Goal: Navigation & Orientation: Find specific page/section

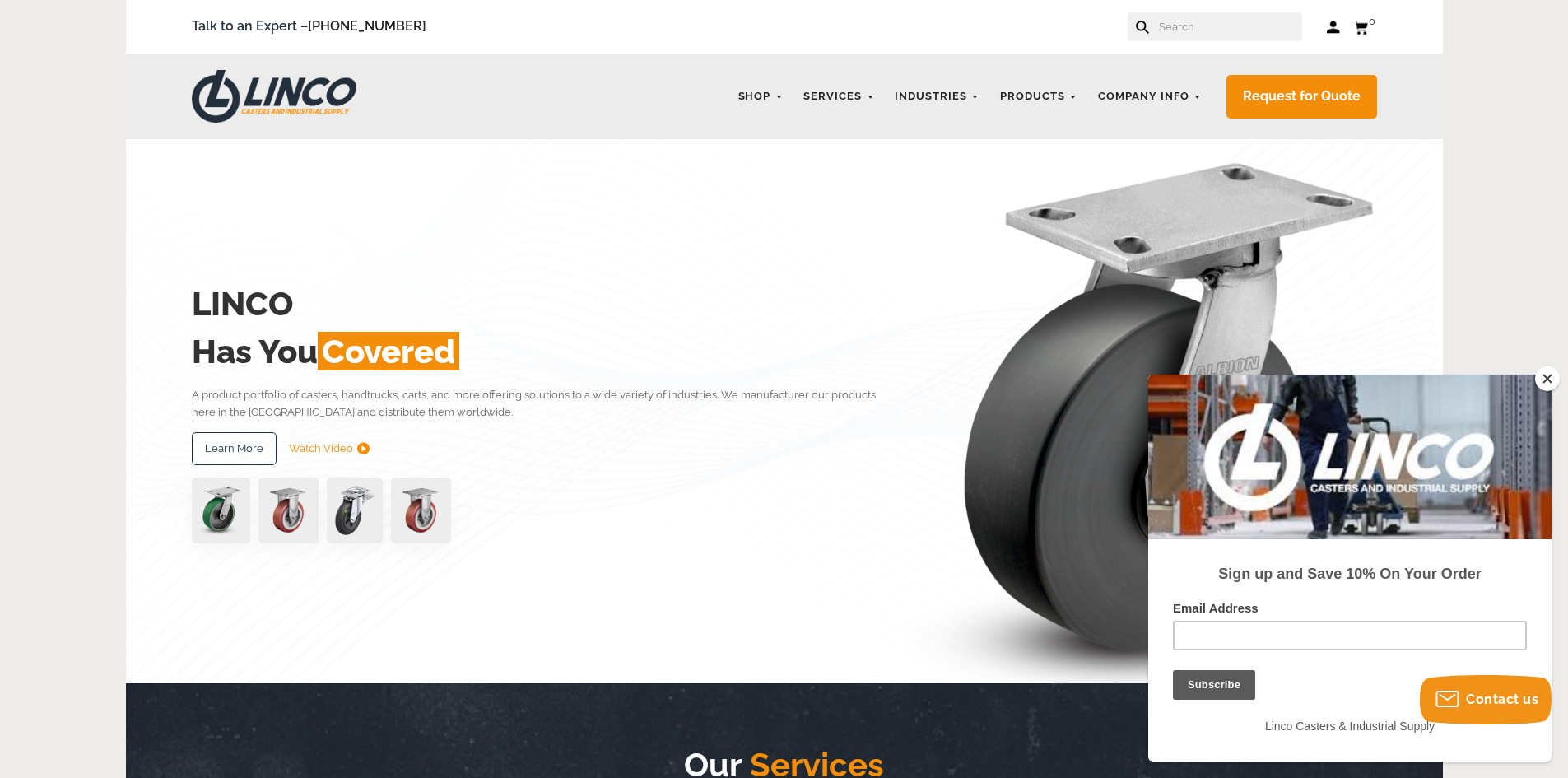
click at [1548, 381] on button "Close" at bounding box center [1548, 379] width 25 height 25
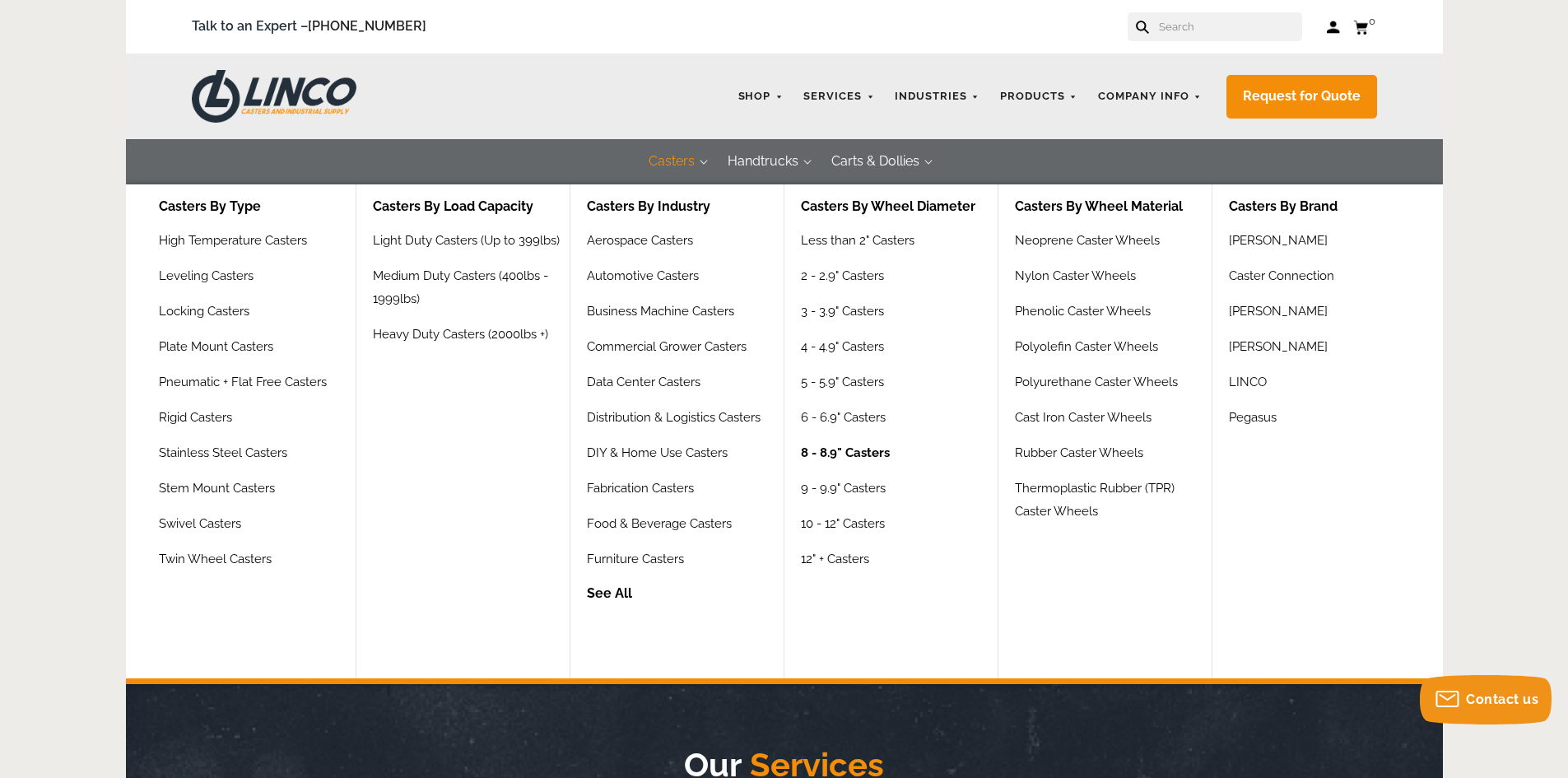
click at [816, 453] on link "8 - 8.9" Casters" at bounding box center [845, 459] width 89 height 35
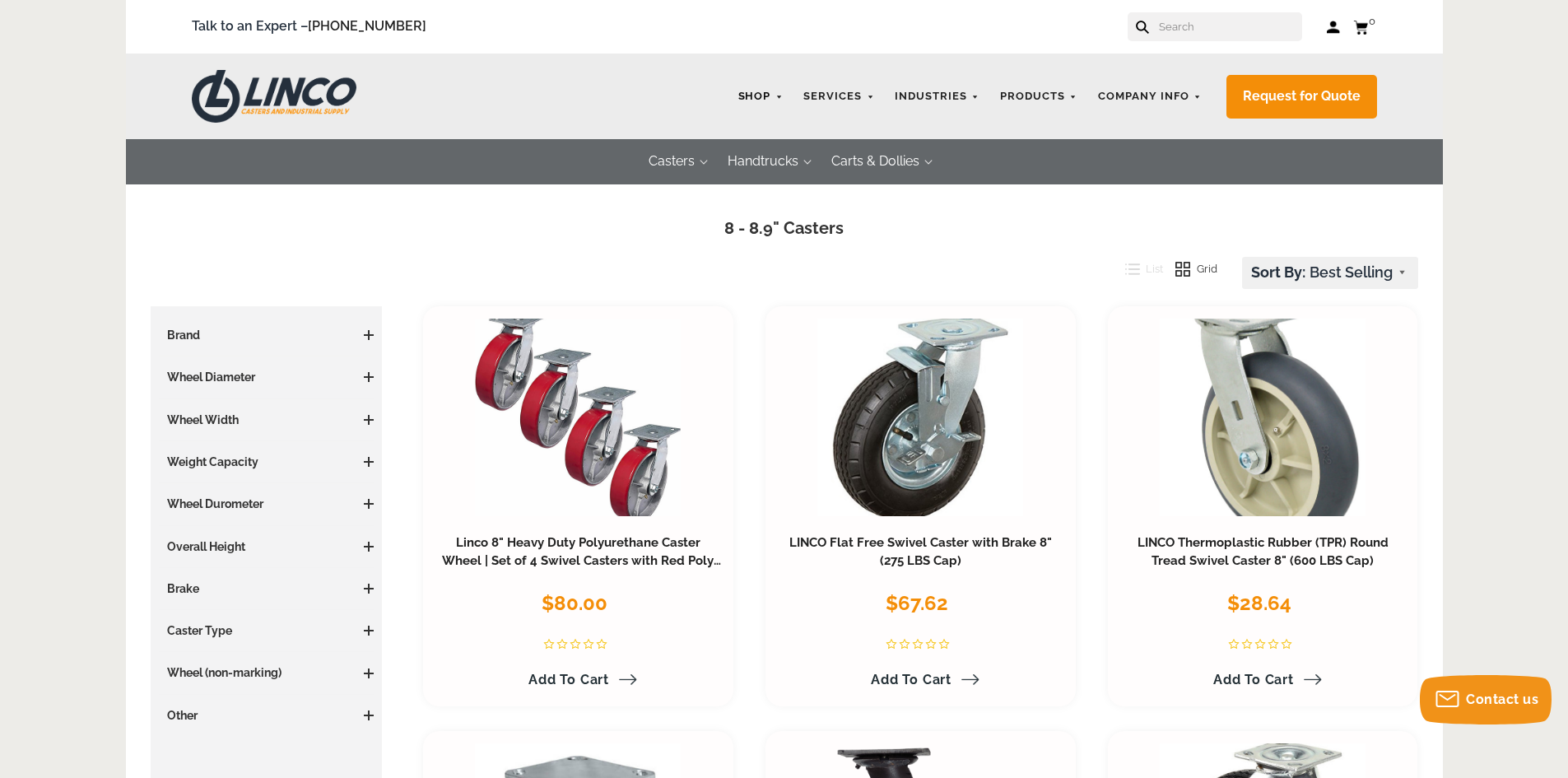
click at [779, 89] on link "Shop" at bounding box center [761, 97] width 62 height 32
click at [785, 97] on link "Shop" at bounding box center [761, 97] width 62 height 32
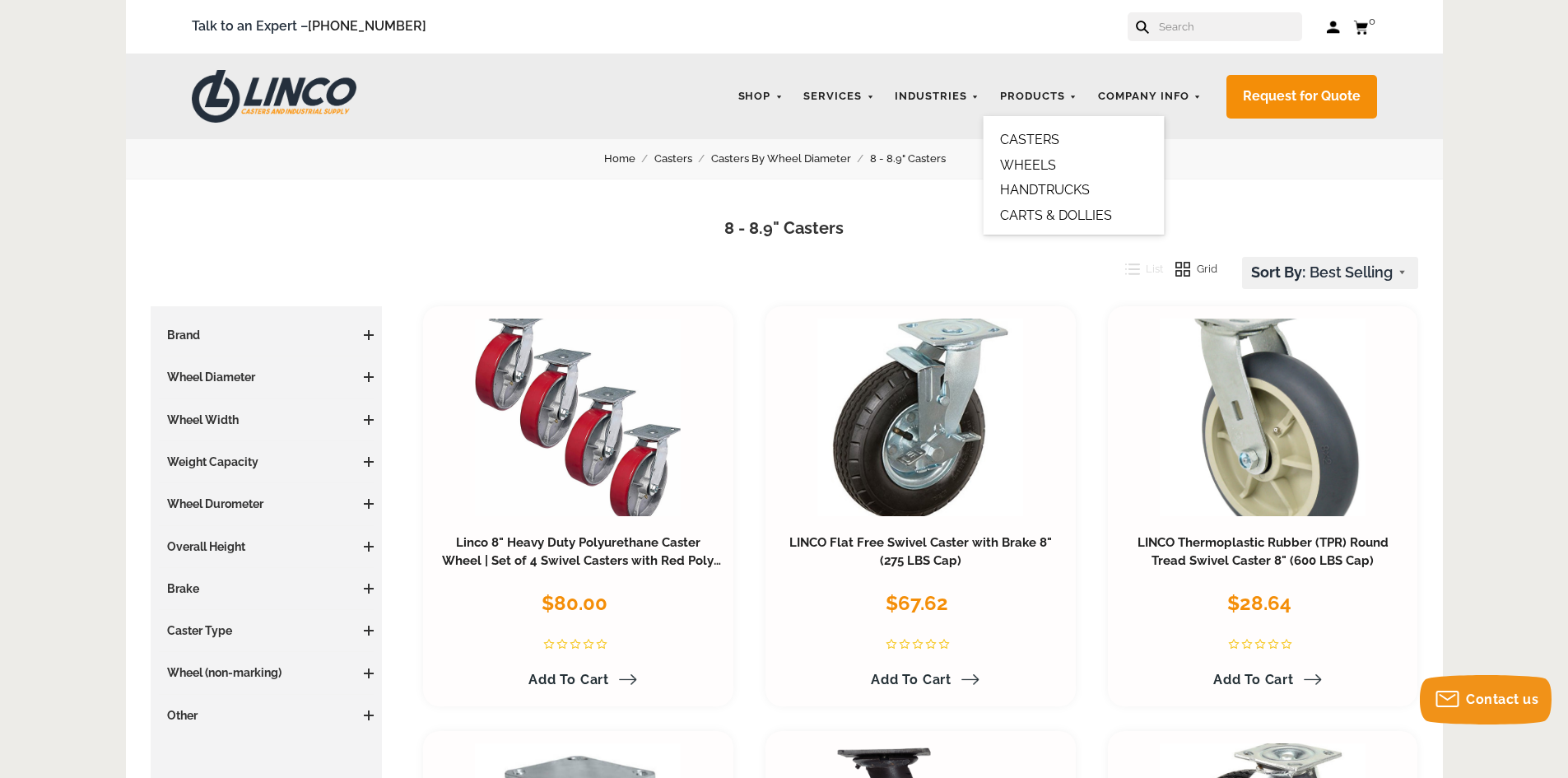
click at [1047, 142] on link "CASTERS" at bounding box center [1030, 139] width 59 height 16
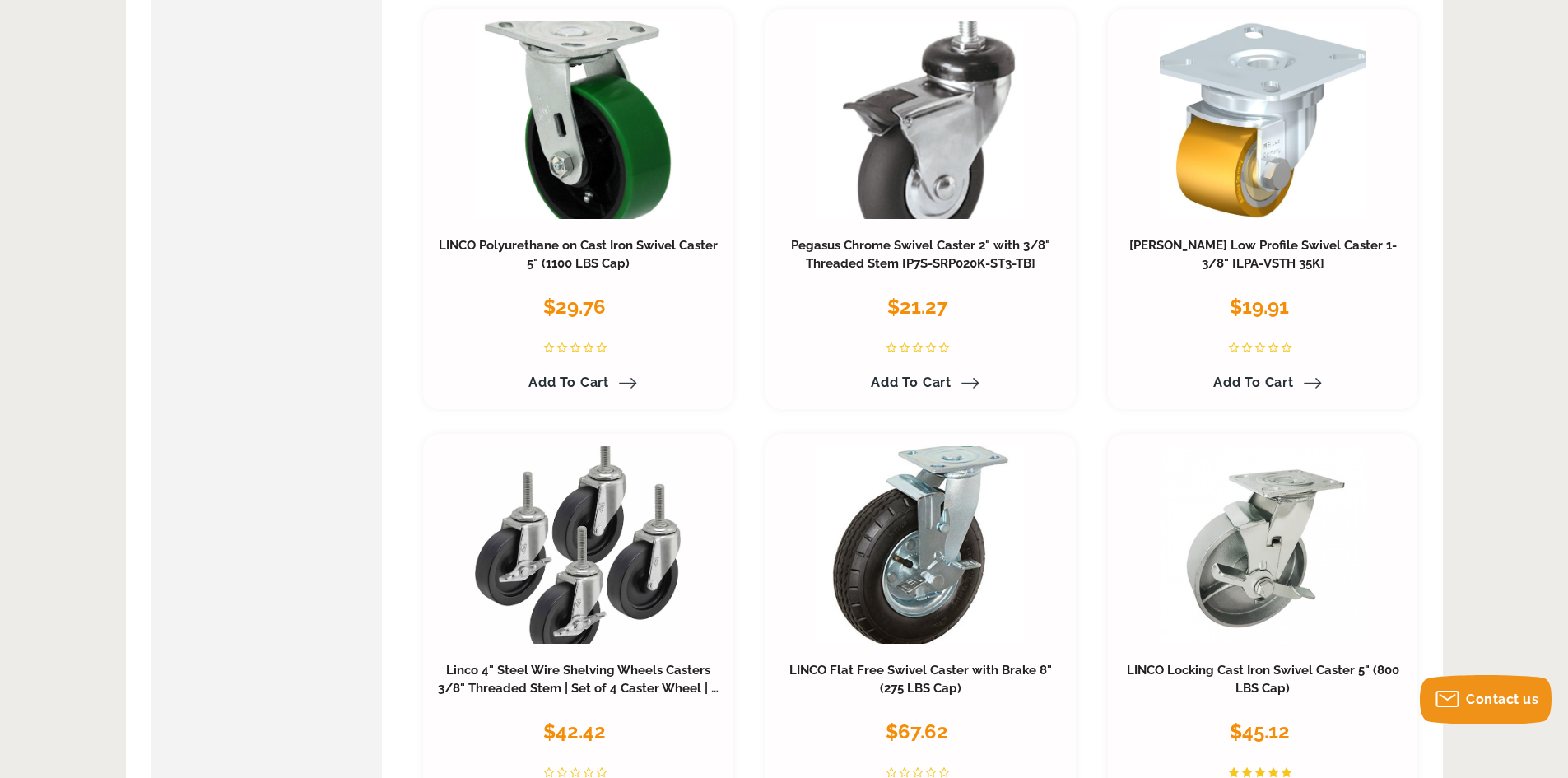
scroll to position [1400, 0]
